Goal: Task Accomplishment & Management: Manage account settings

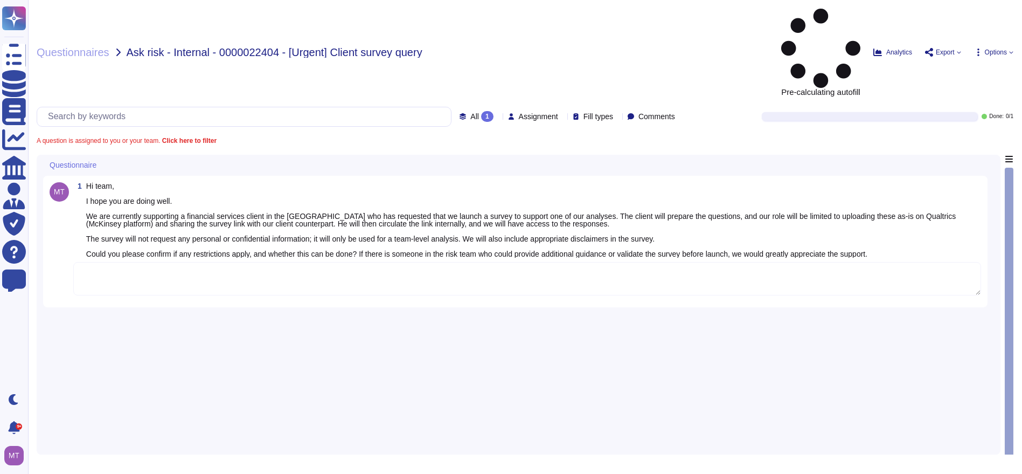
click at [120, 262] on textarea at bounding box center [527, 278] width 908 height 33
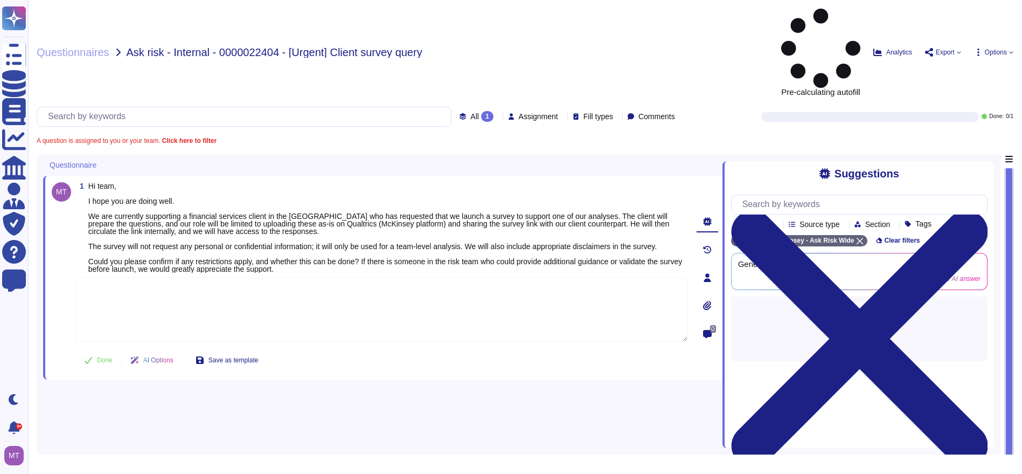
paste textarea "For your awareness, we are sharing with you the Firm’s Survey Guidance page, wh…"
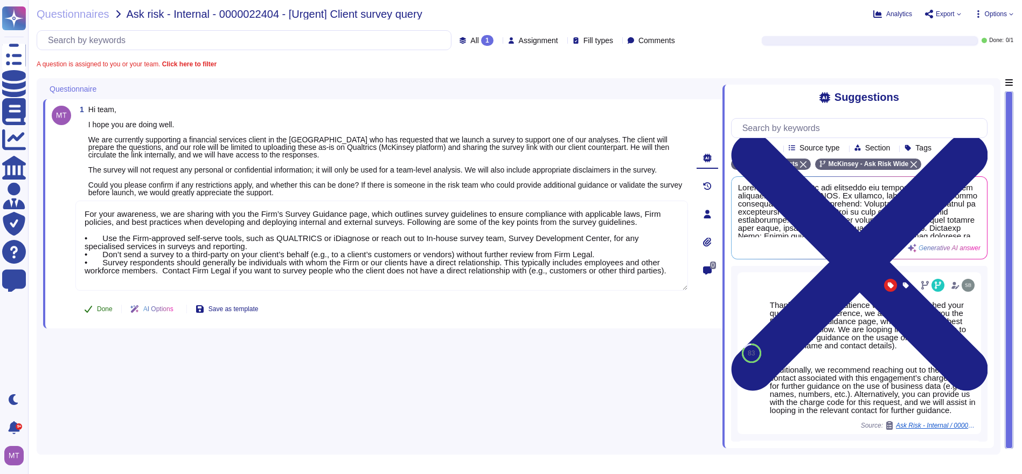
type textarea "For your awareness, we are sharing with you the Firm’s Survey Guidance page, wh…"
click at [98, 307] on button "Done" at bounding box center [98, 309] width 46 height 22
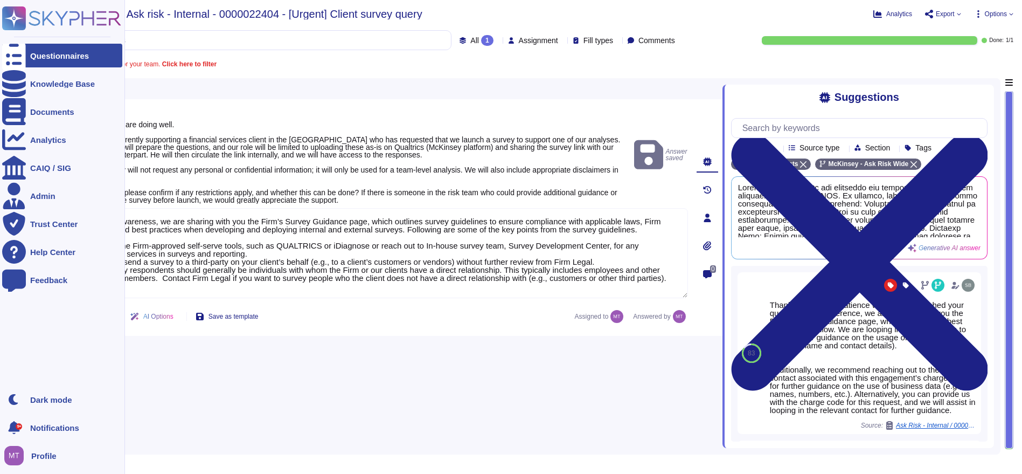
click at [23, 54] on div at bounding box center [14, 56] width 24 height 24
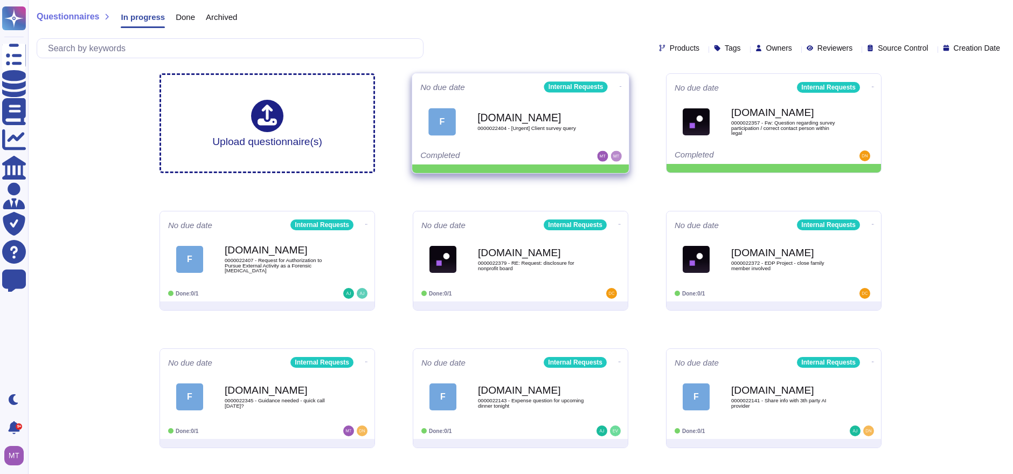
click at [620, 85] on icon at bounding box center [621, 86] width 2 height 3
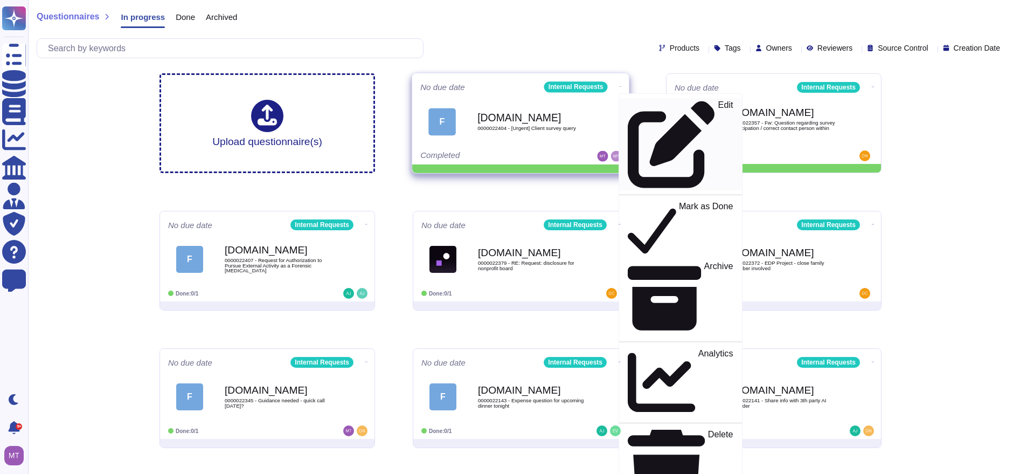
click at [718, 105] on p "Edit" at bounding box center [725, 144] width 15 height 87
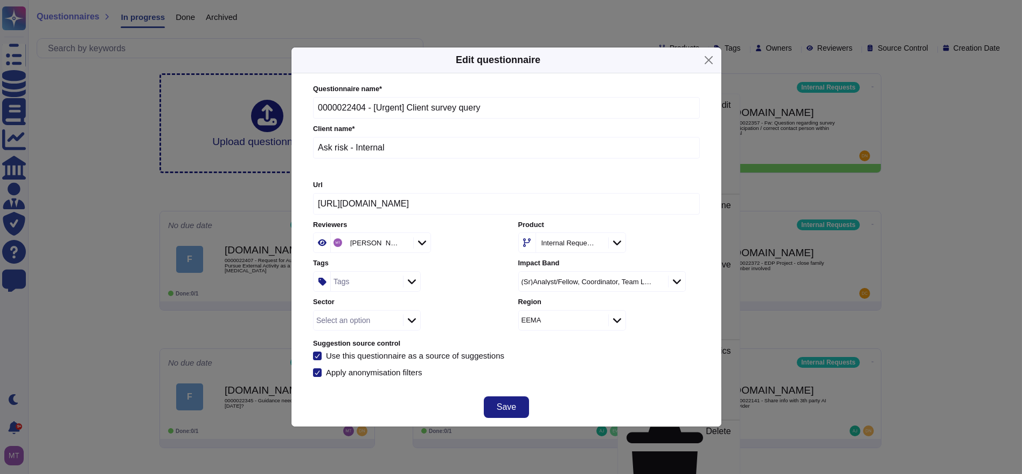
click at [356, 281] on div "Tags" at bounding box center [366, 281] width 70 height 19
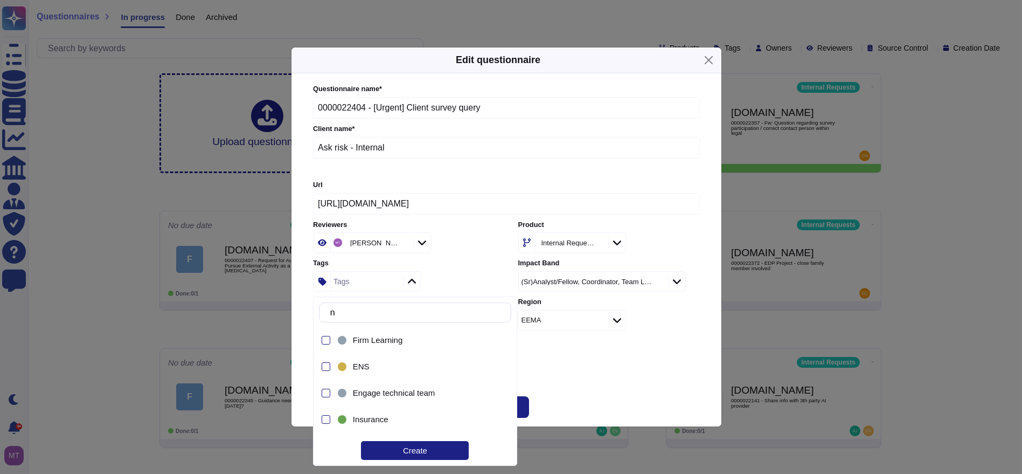
type input "no"
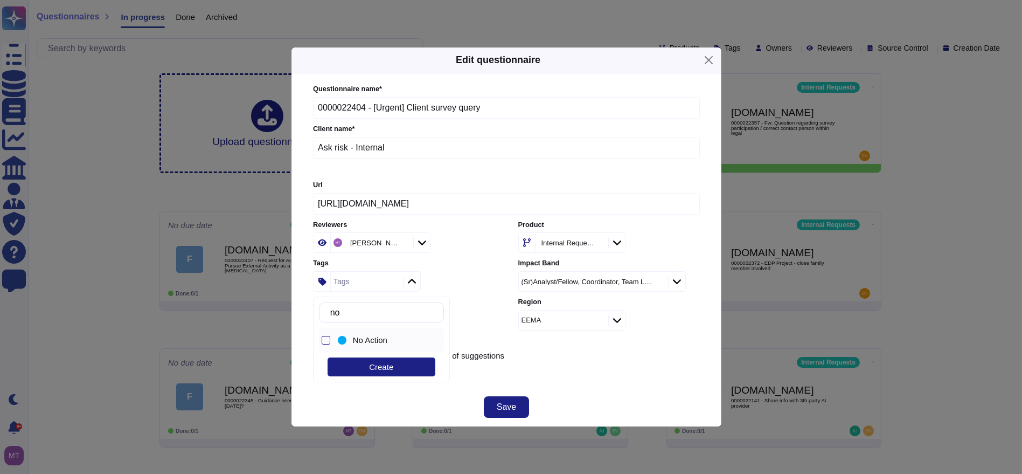
click at [378, 333] on div "No Action" at bounding box center [384, 340] width 97 height 24
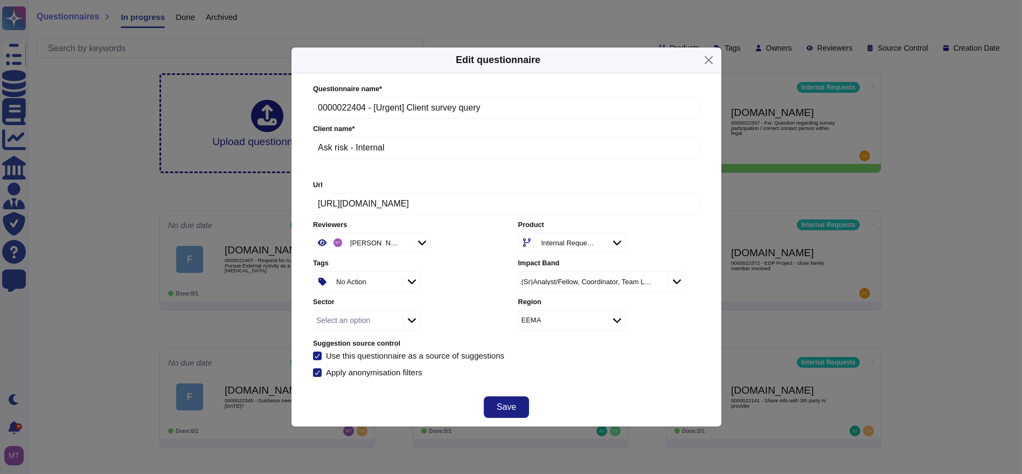
click at [531, 369] on div "Apply anonymisation filters" at bounding box center [506, 372] width 387 height 9
click at [510, 403] on span "Save" at bounding box center [506, 407] width 19 height 9
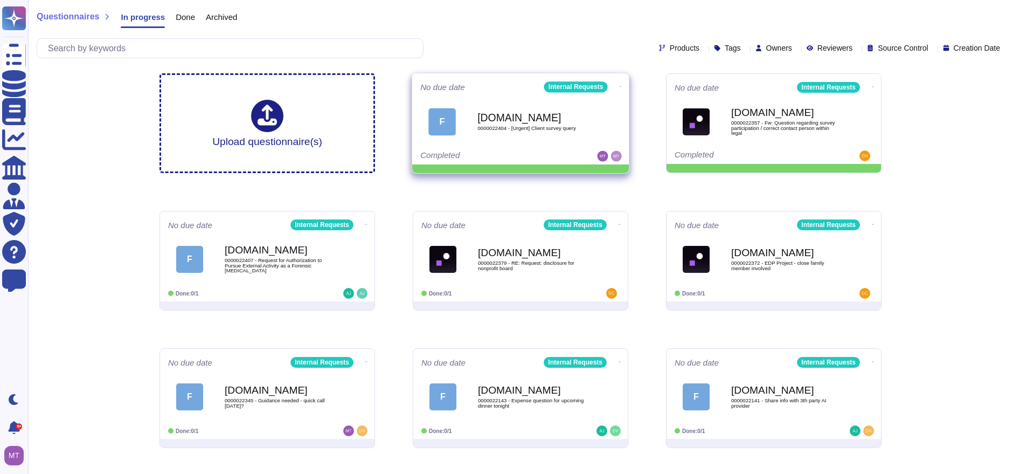
click at [620, 85] on icon at bounding box center [621, 86] width 2 height 3
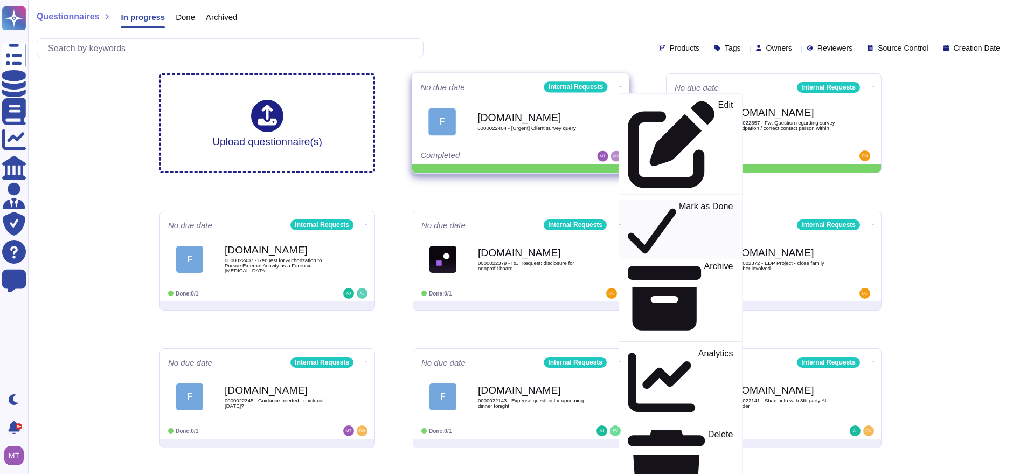
click at [628, 202] on icon at bounding box center [652, 230] width 49 height 56
